Goal: Information Seeking & Learning: Learn about a topic

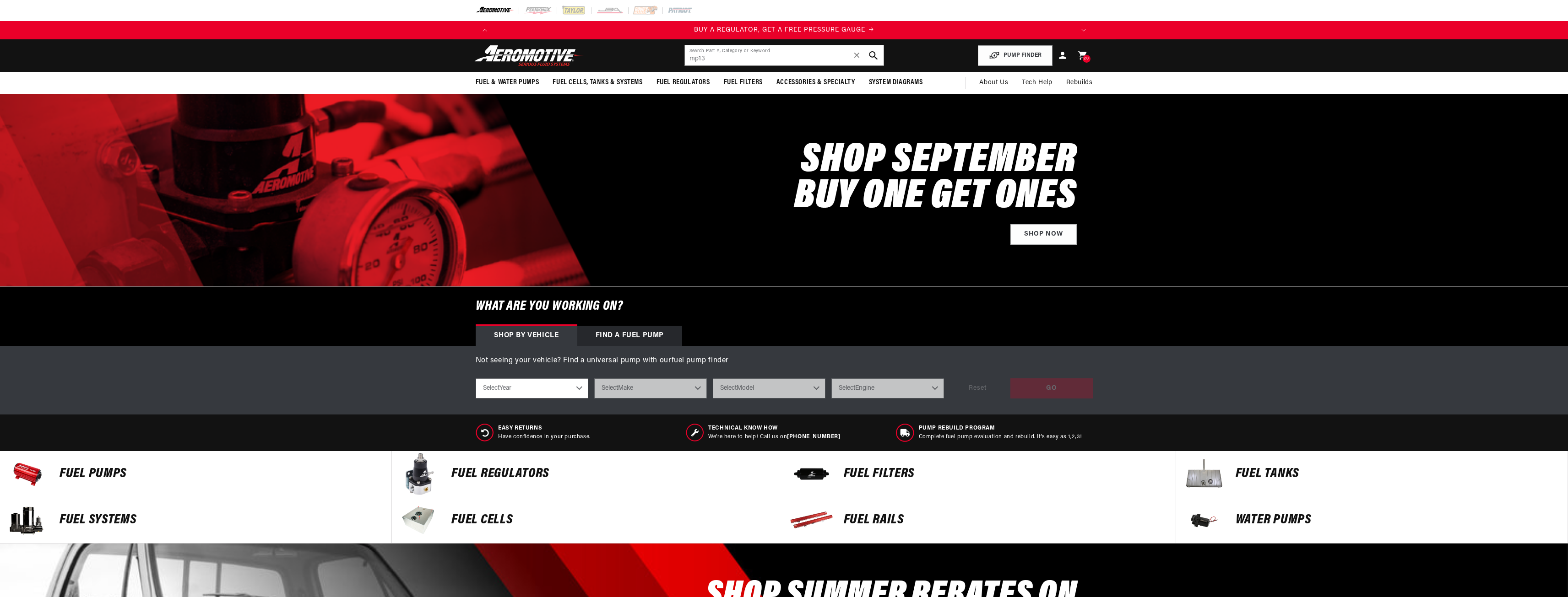
type input "mp13"
click at [877, 57] on icon "search button" at bounding box center [873, 56] width 9 height 9
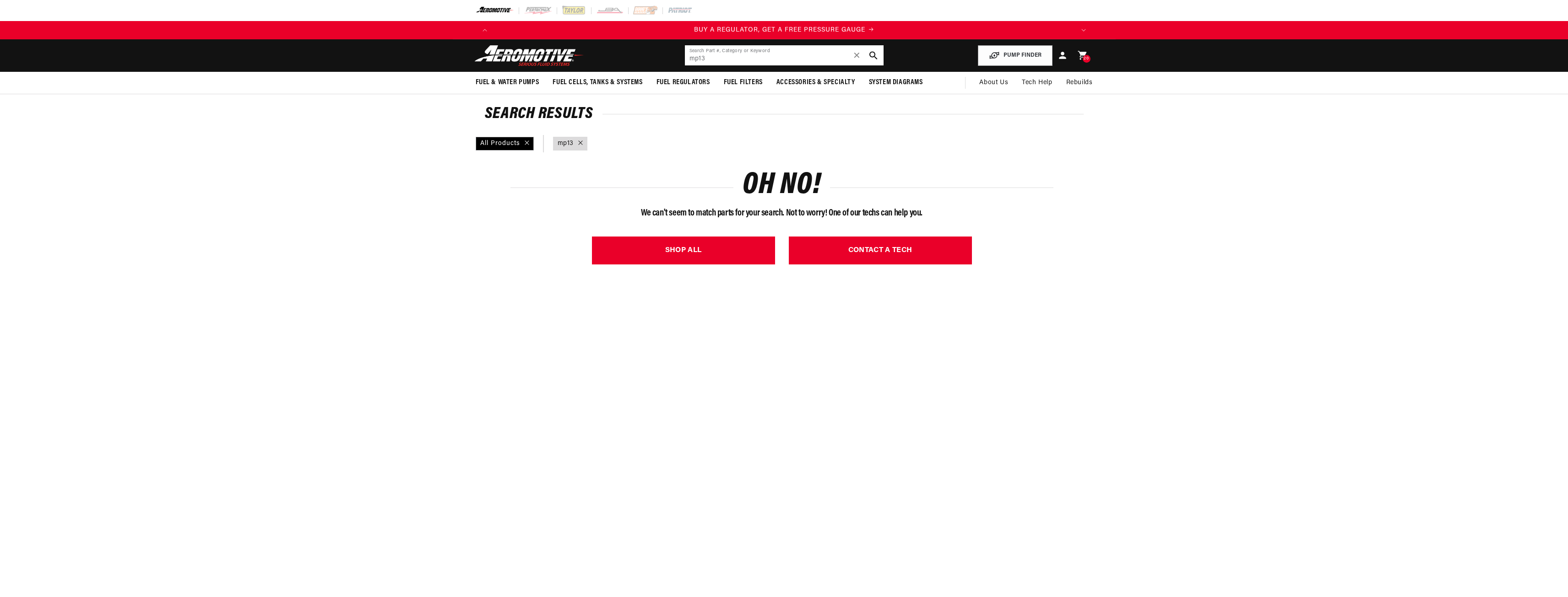
click at [698, 60] on input "mp13" at bounding box center [784, 55] width 199 height 20
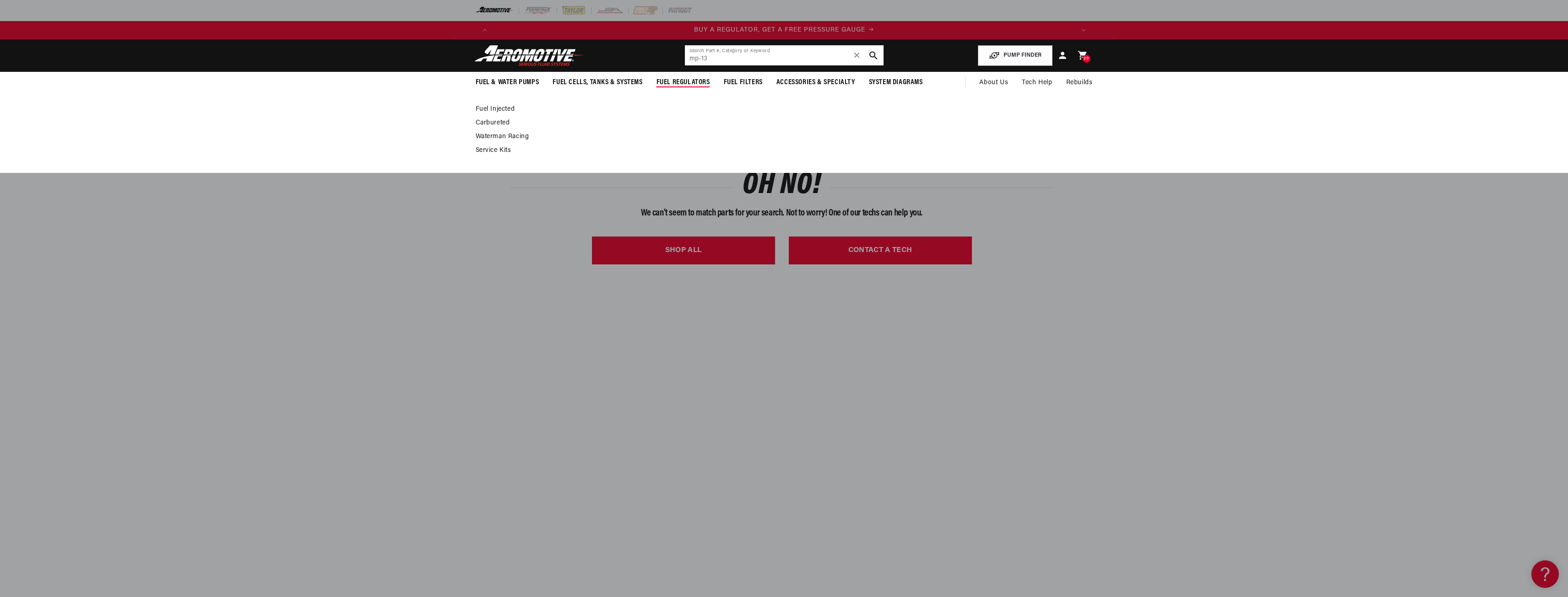
type input "mp-13"
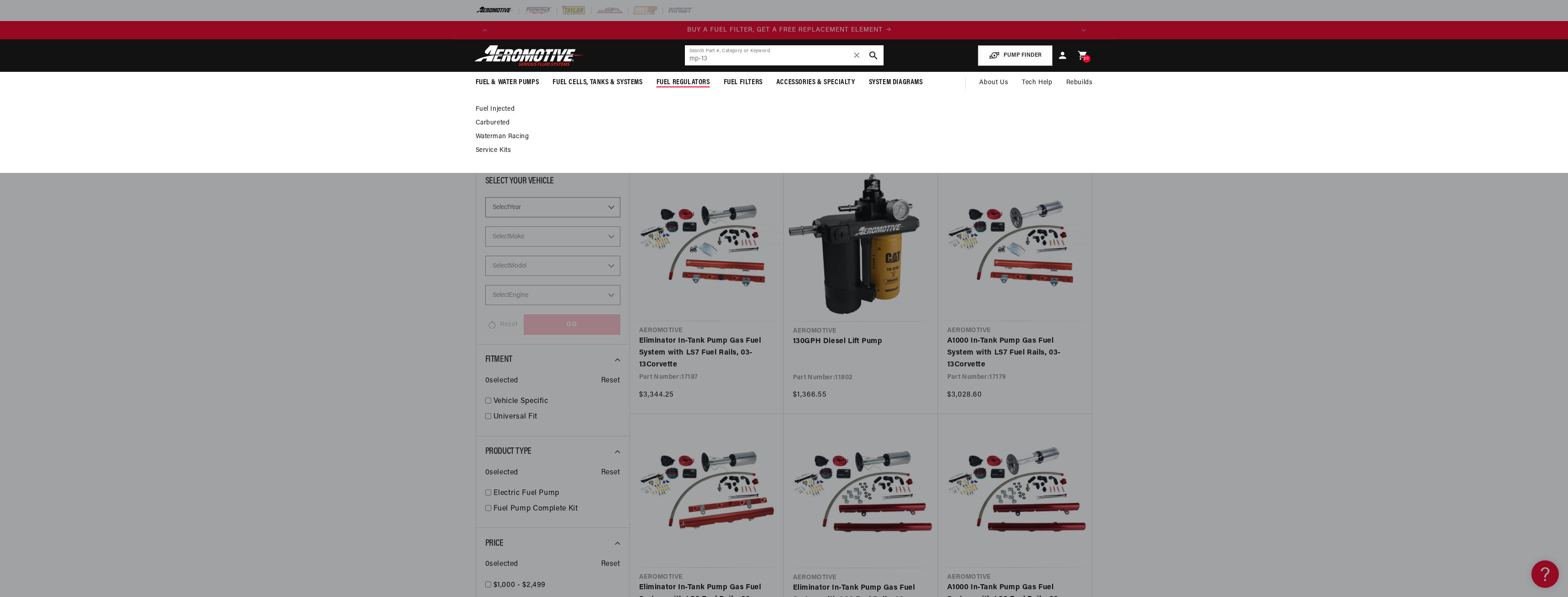
scroll to position [0, 581]
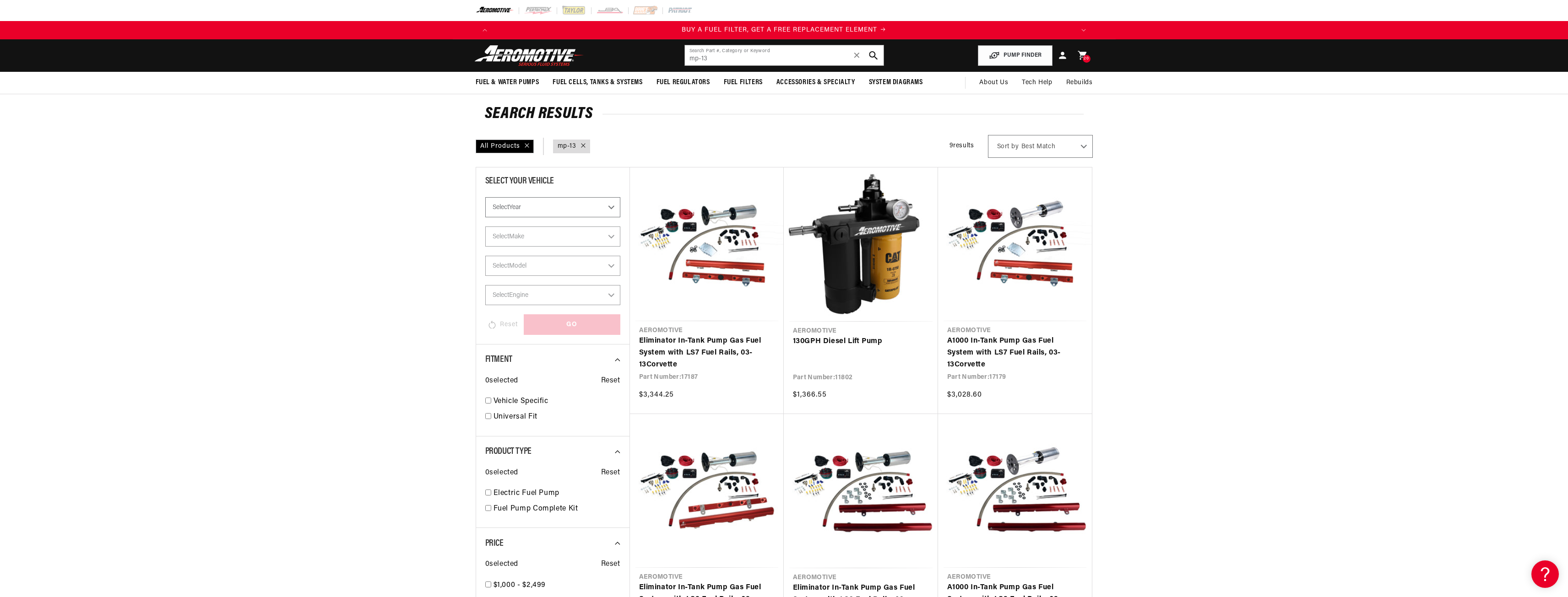
click at [874, 54] on icon "search button" at bounding box center [873, 56] width 9 height 9
drag, startPoint x: 716, startPoint y: 57, endPoint x: 691, endPoint y: 57, distance: 25.0
click at [691, 57] on input "mp-13" at bounding box center [784, 55] width 199 height 20
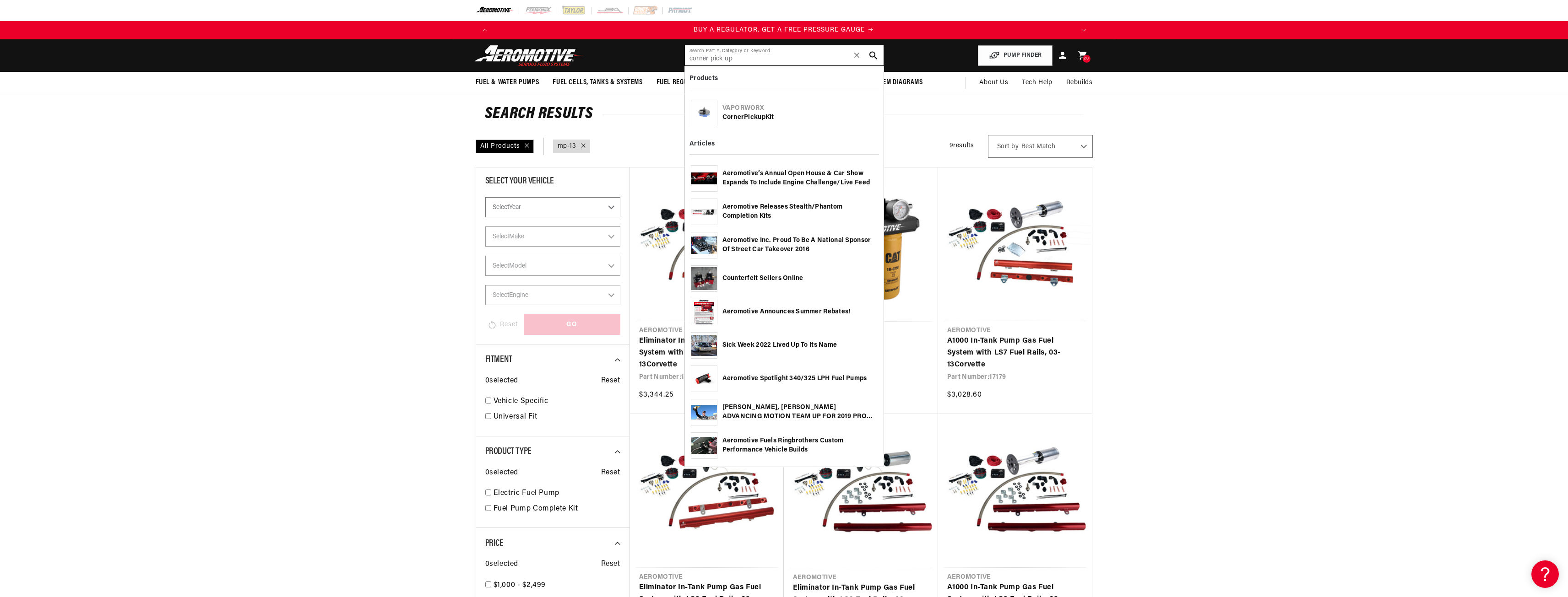
scroll to position [0, 0]
type input "corner pick up"
click at [768, 110] on div "VaporWorx" at bounding box center [800, 108] width 155 height 9
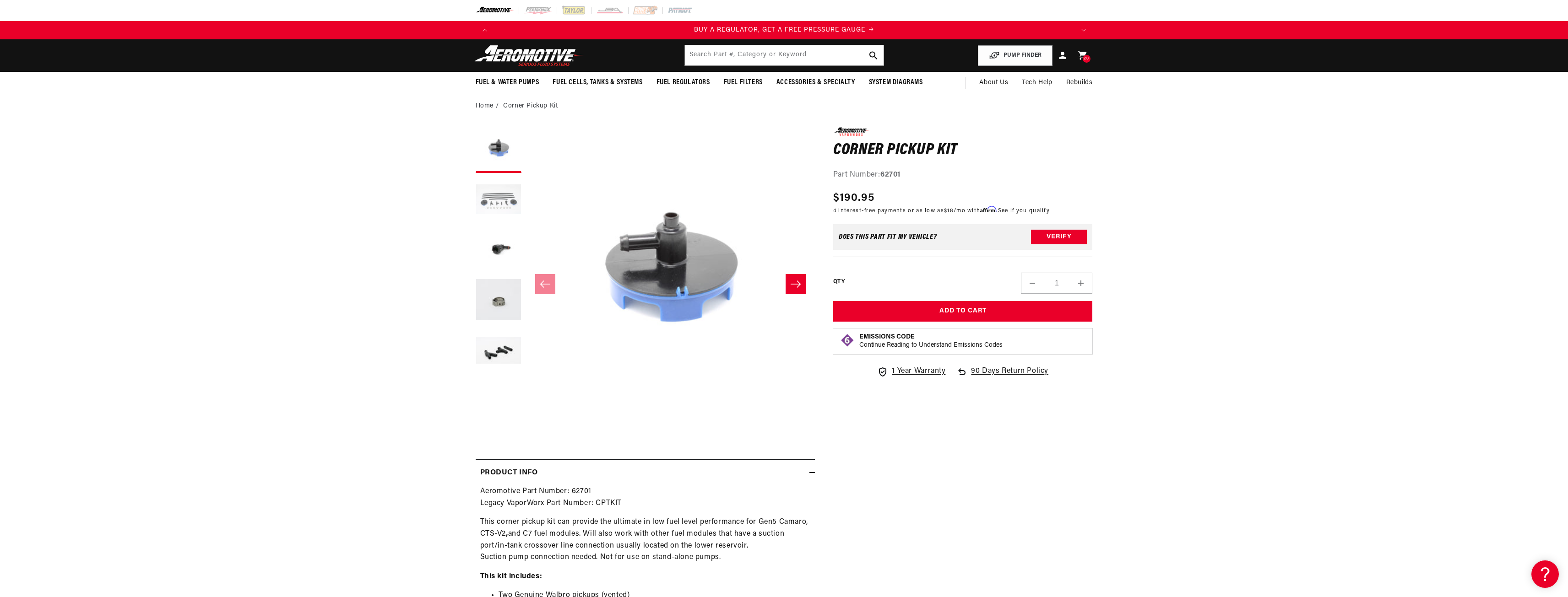
click at [502, 199] on button "Load image 2 in gallery view" at bounding box center [498, 200] width 46 height 46
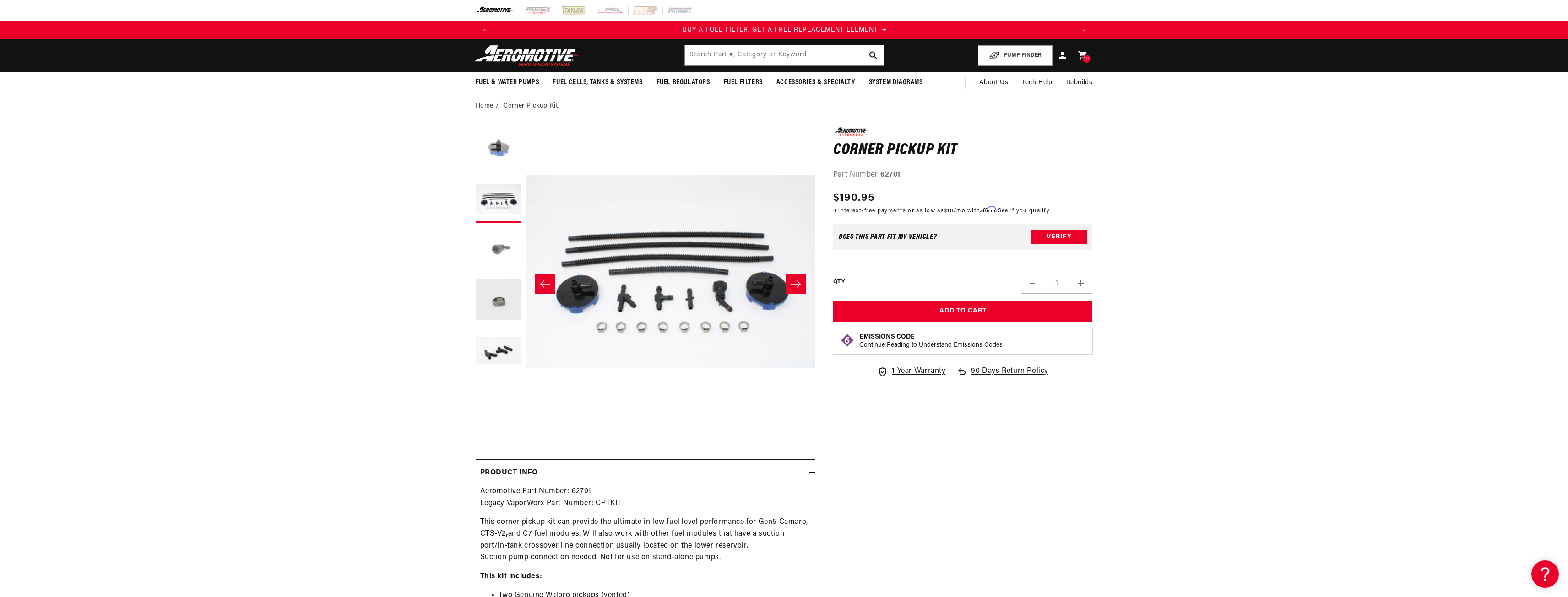
scroll to position [0, 581]
click at [498, 257] on button "Load image 3 in gallery view" at bounding box center [498, 251] width 46 height 46
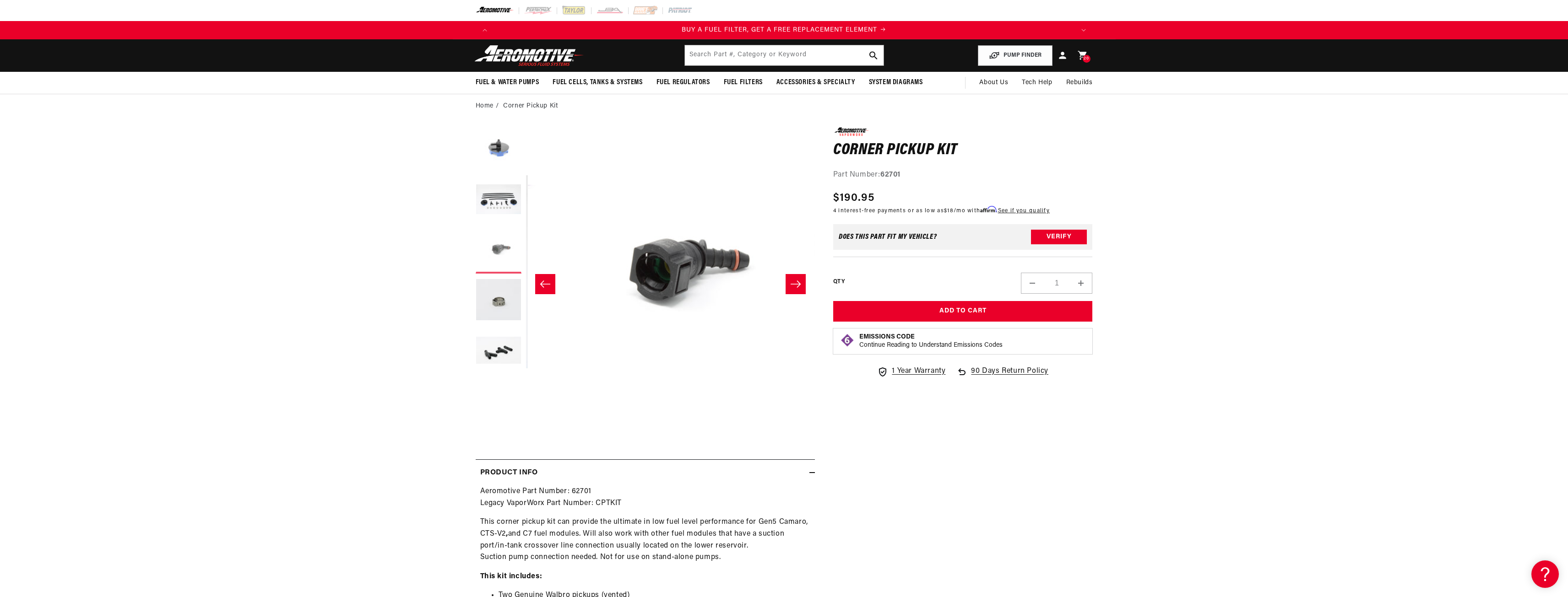
scroll to position [0, 578]
click at [502, 312] on button "Load image 4 in gallery view" at bounding box center [498, 301] width 46 height 46
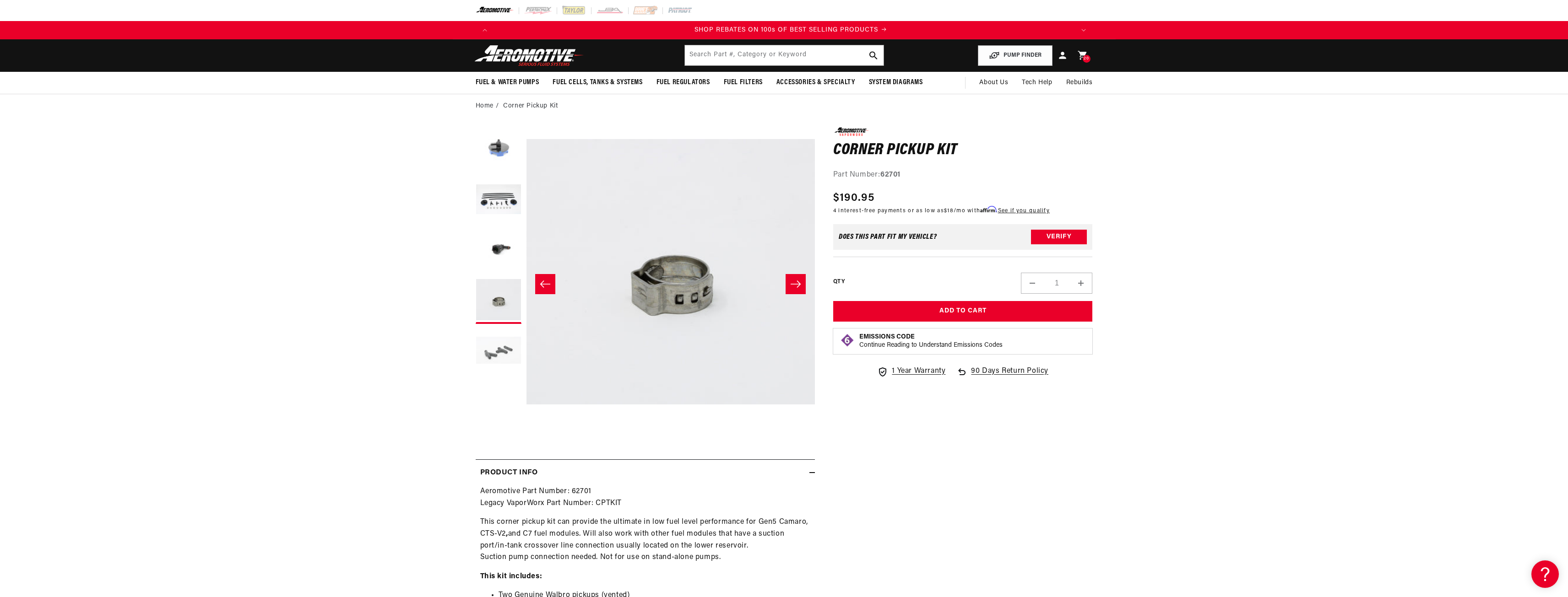
scroll to position [0, 1161]
click at [507, 347] on button "Load image 5 in gallery view" at bounding box center [498, 351] width 46 height 46
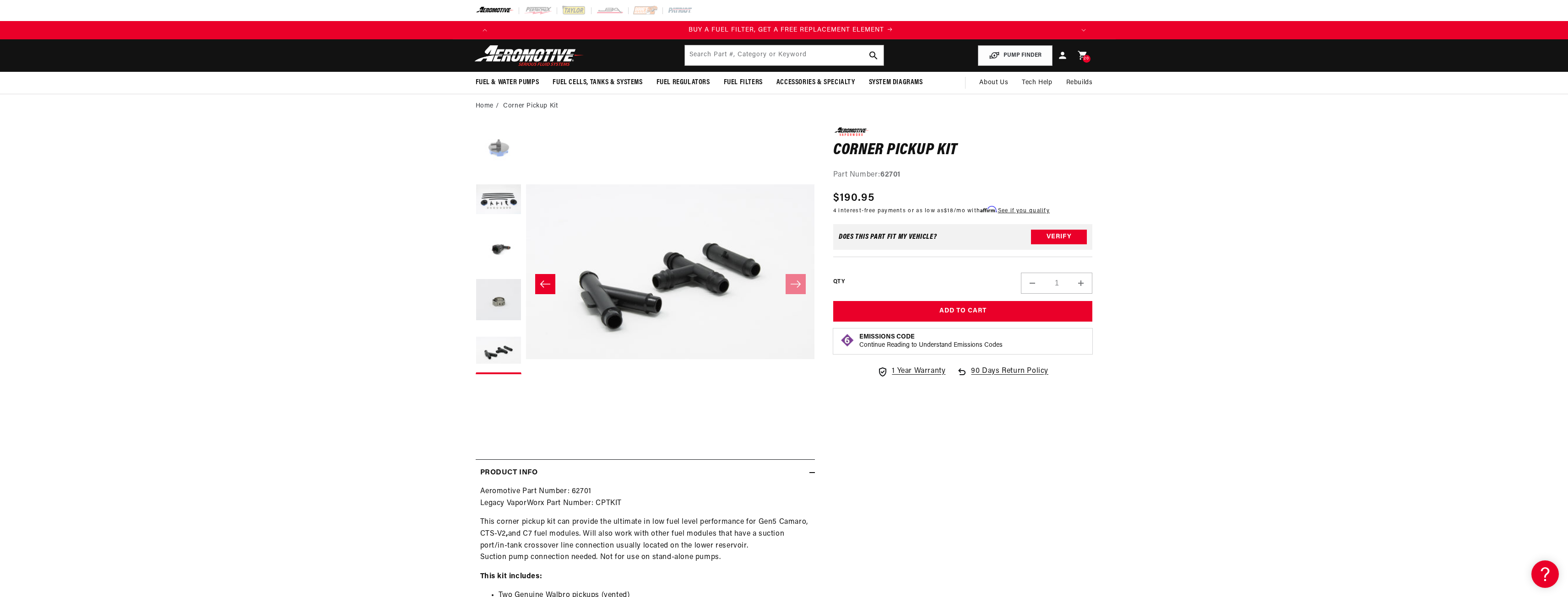
scroll to position [0, 581]
click at [500, 153] on button "Load image 1 in gallery view" at bounding box center [498, 150] width 46 height 46
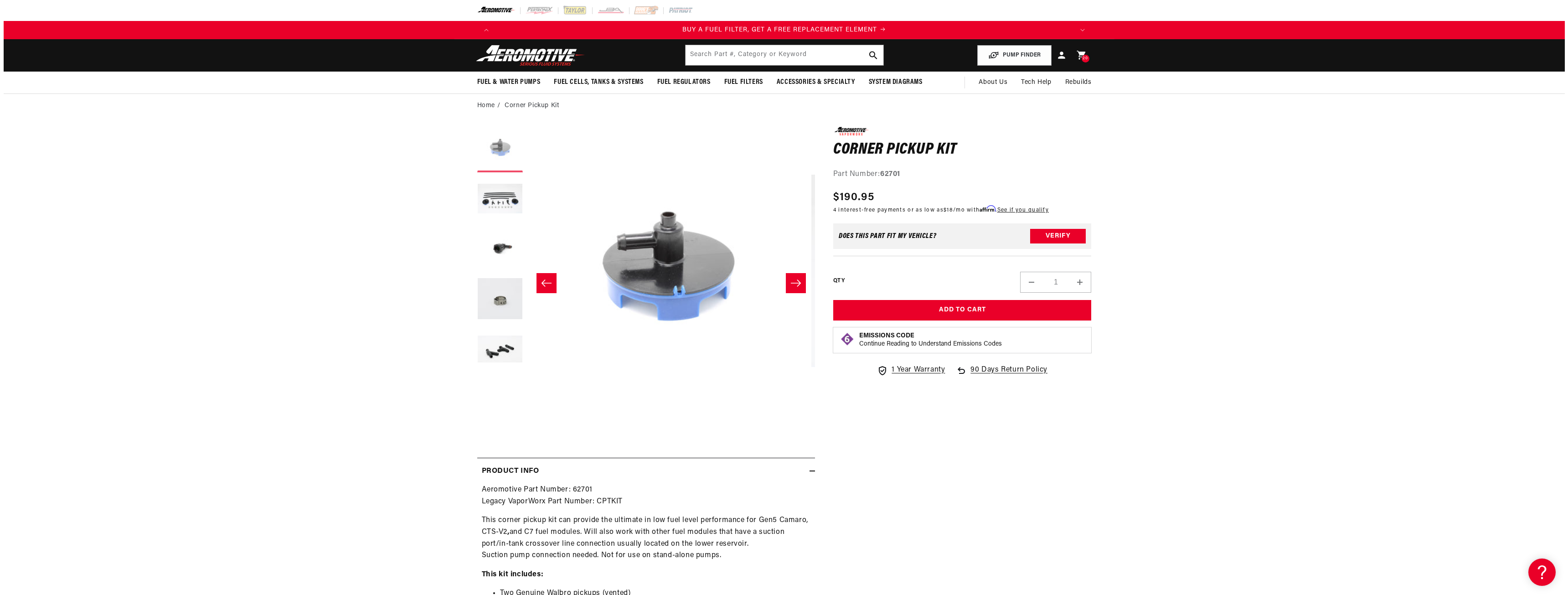
scroll to position [0, 0]
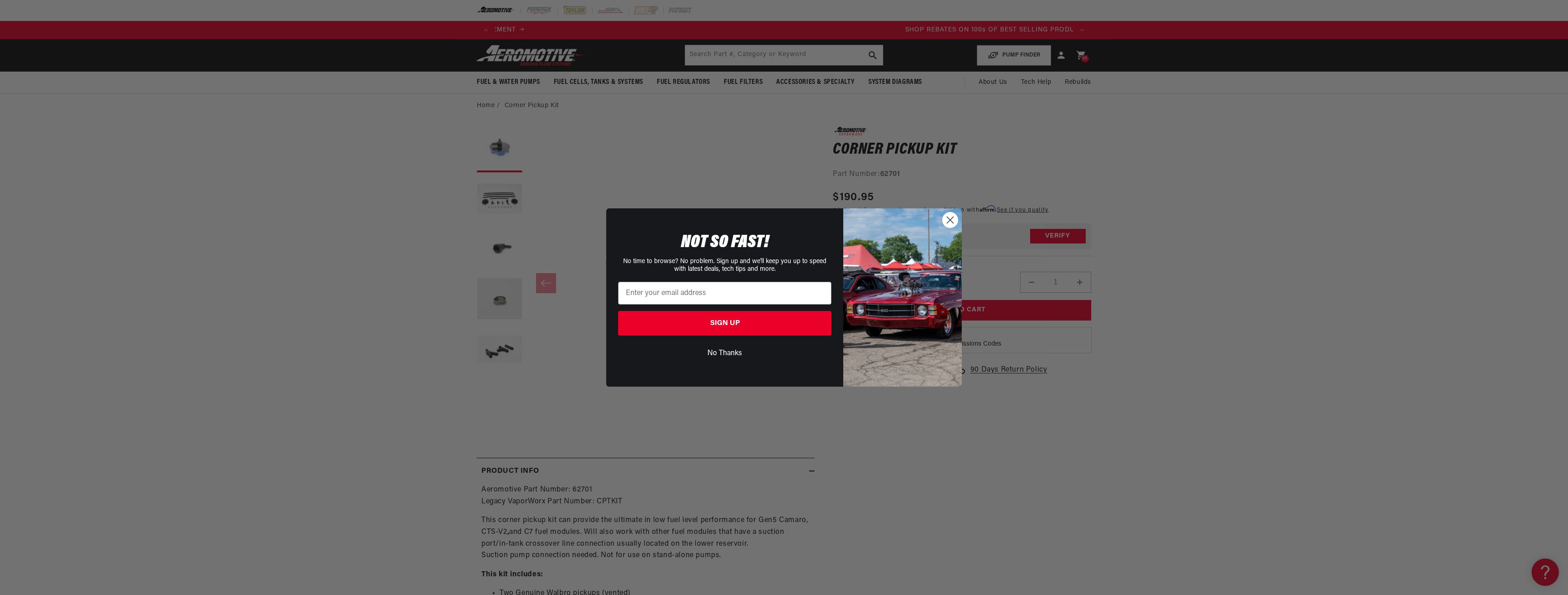
click at [947, 222] on circle "Close dialog" at bounding box center [950, 220] width 15 height 15
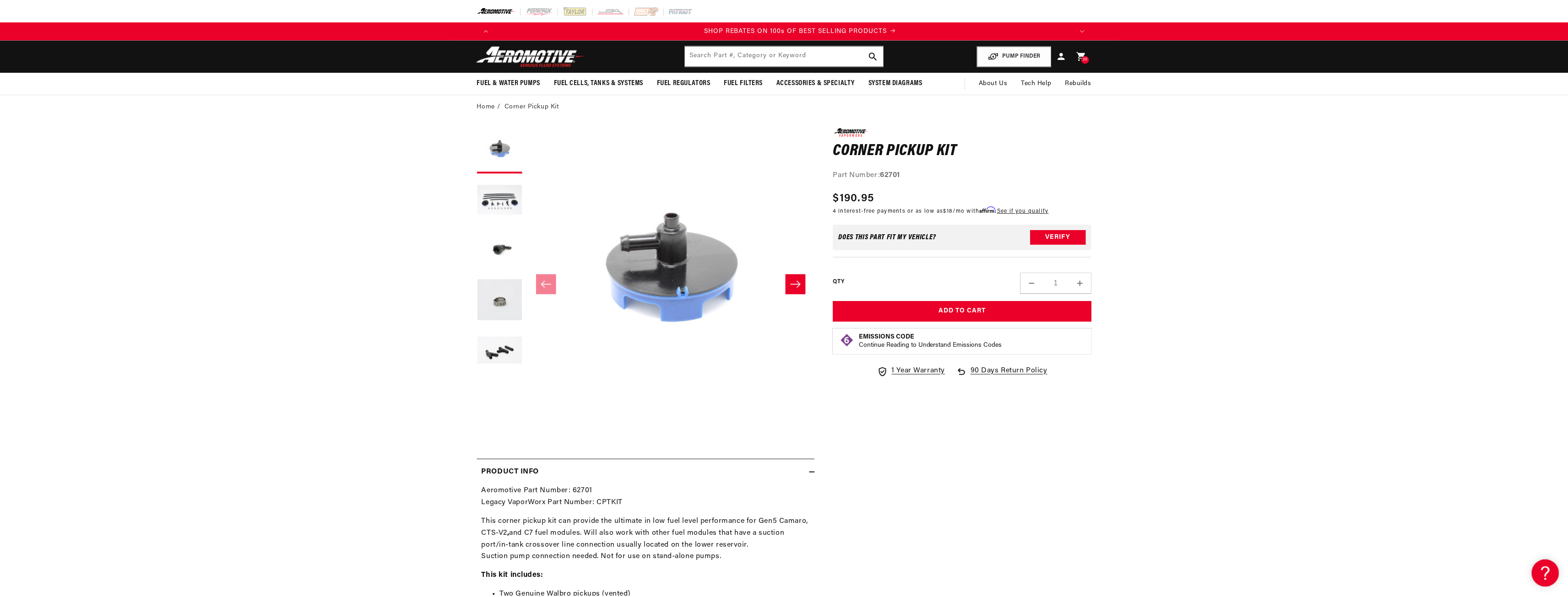
scroll to position [0, 1161]
